Goal: Task Accomplishment & Management: Use online tool/utility

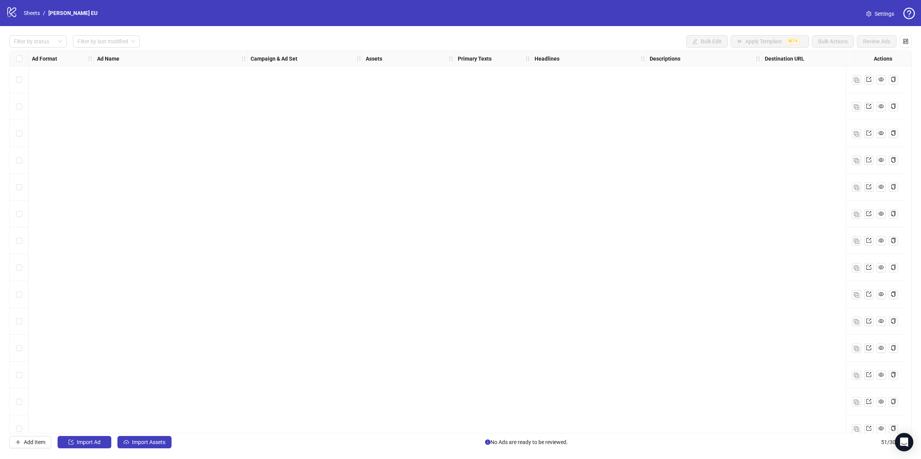
scroll to position [1006, 0]
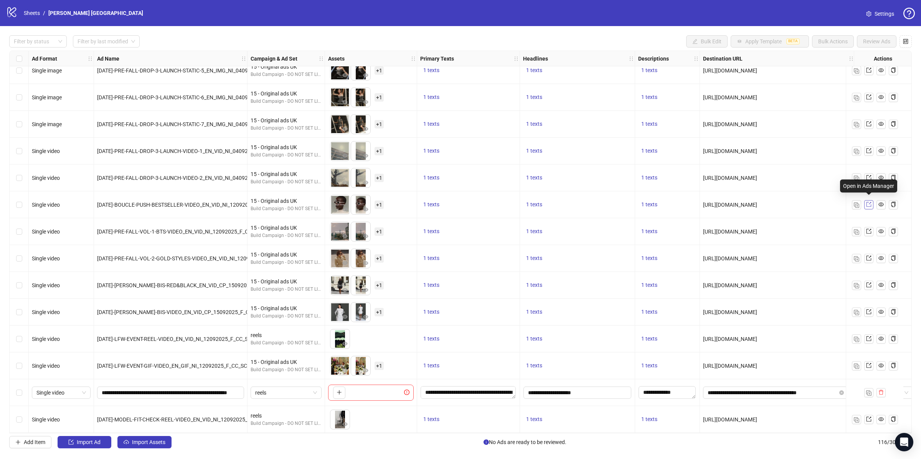
click at [867, 203] on icon "export" at bounding box center [868, 204] width 5 height 5
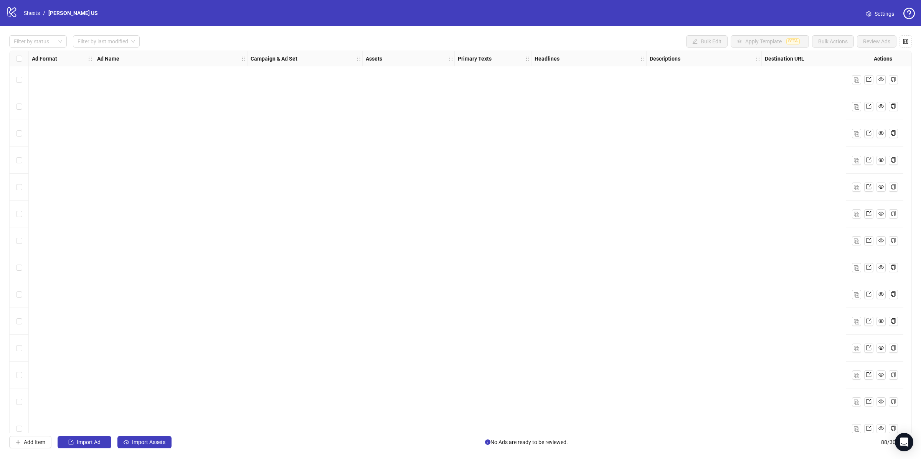
scroll to position [1999, 35]
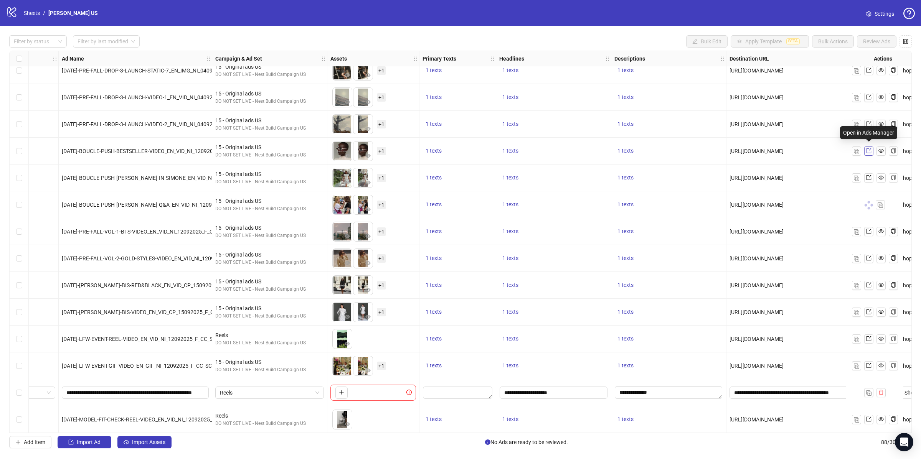
click at [871, 148] on icon "export" at bounding box center [868, 150] width 5 height 5
